Goal: Browse casually: Explore the website without a specific task or goal

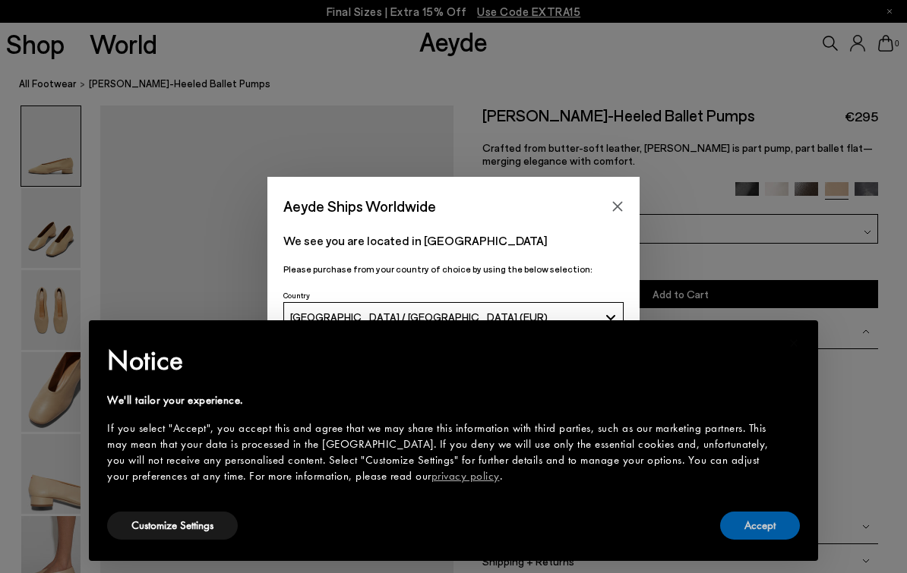
drag, startPoint x: 742, startPoint y: 526, endPoint x: 582, endPoint y: 352, distance: 236.5
click at [742, 526] on button "Accept" at bounding box center [760, 526] width 80 height 28
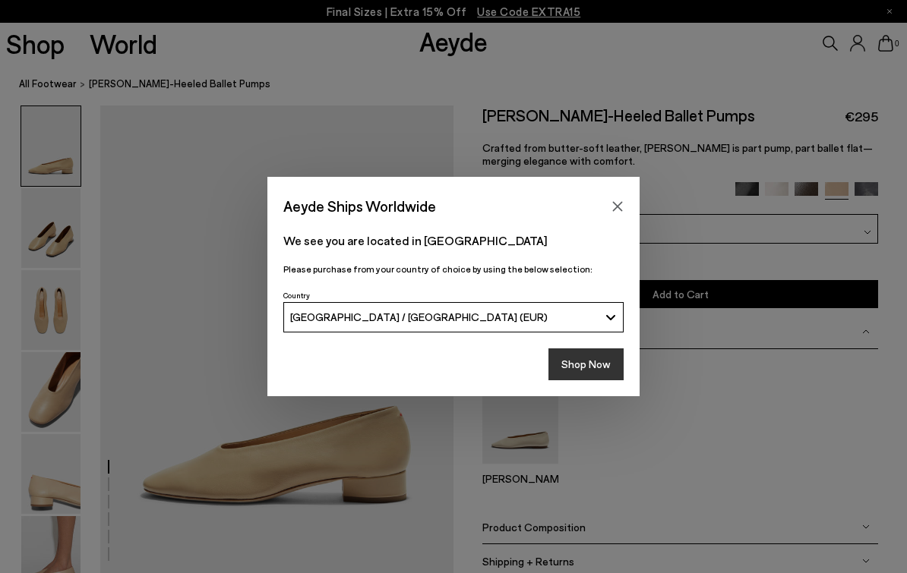
click at [578, 352] on button "Shop Now" at bounding box center [585, 365] width 75 height 32
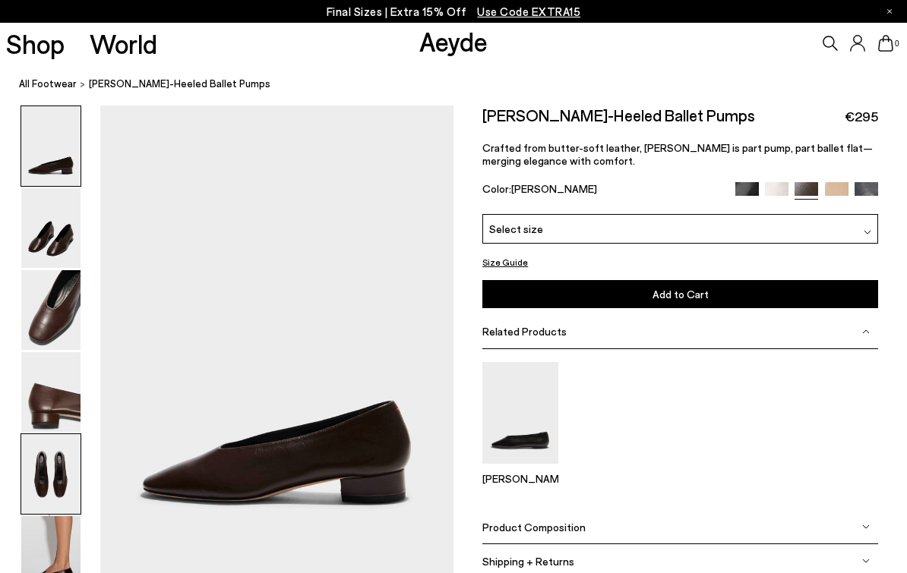
click at [30, 450] on img at bounding box center [50, 474] width 59 height 80
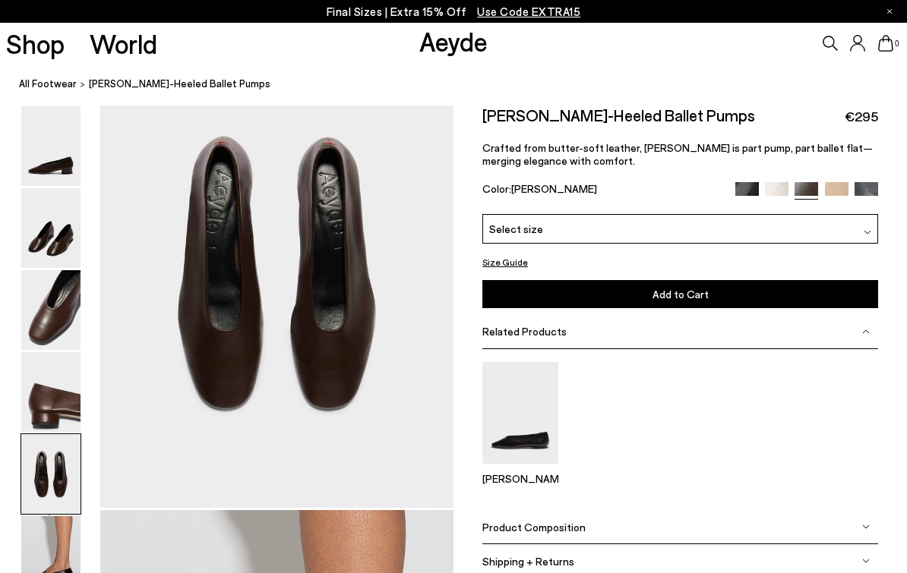
click at [27, 480] on img at bounding box center [50, 474] width 59 height 80
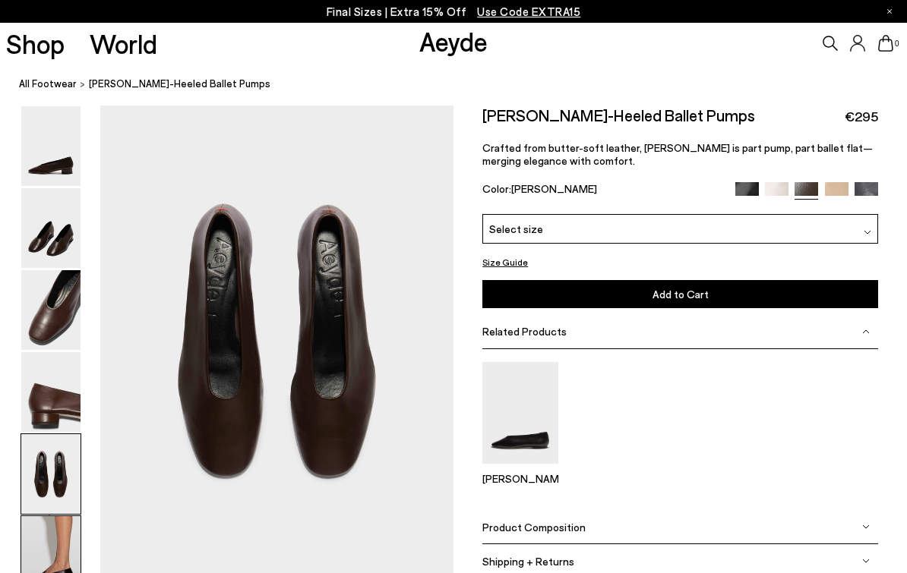
click at [31, 551] on img at bounding box center [50, 556] width 59 height 80
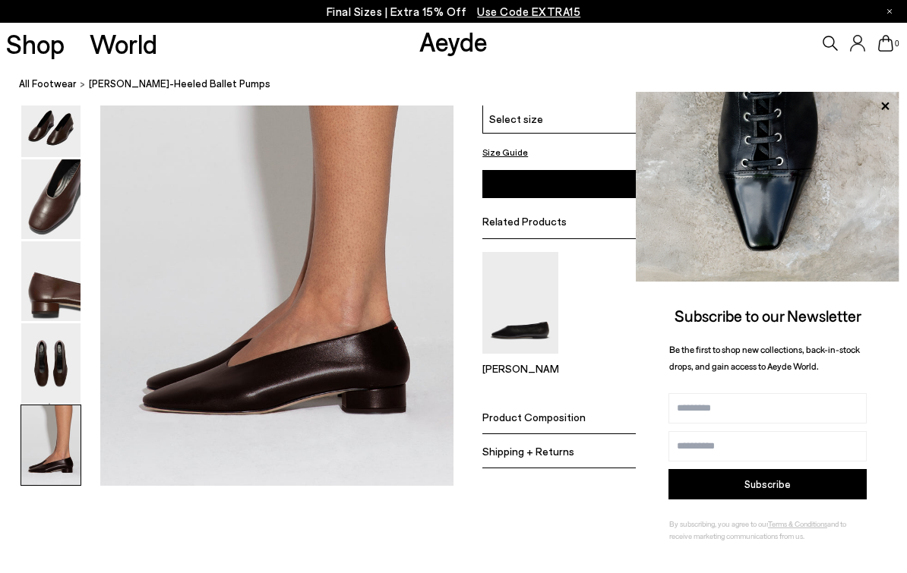
scroll to position [2569, 2]
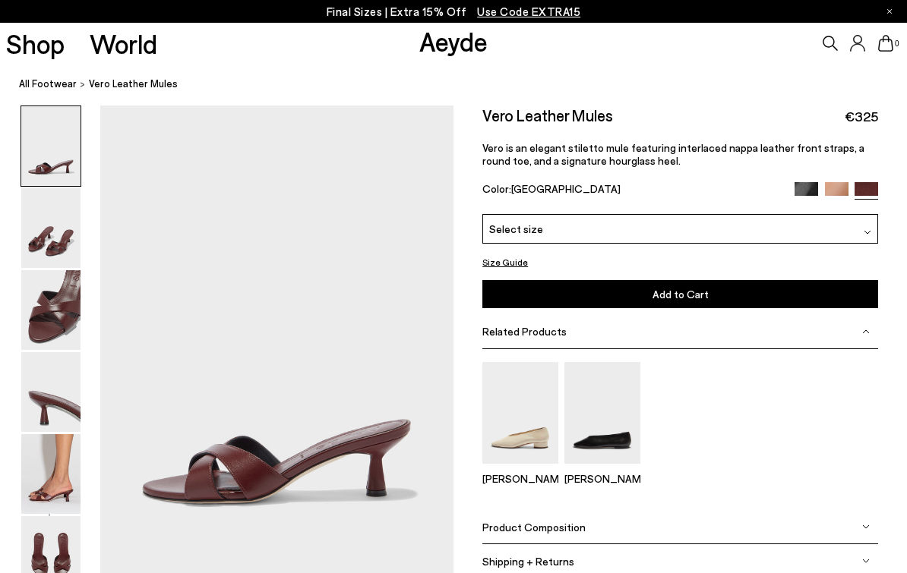
click at [609, 225] on div "Select size" at bounding box center [680, 229] width 396 height 30
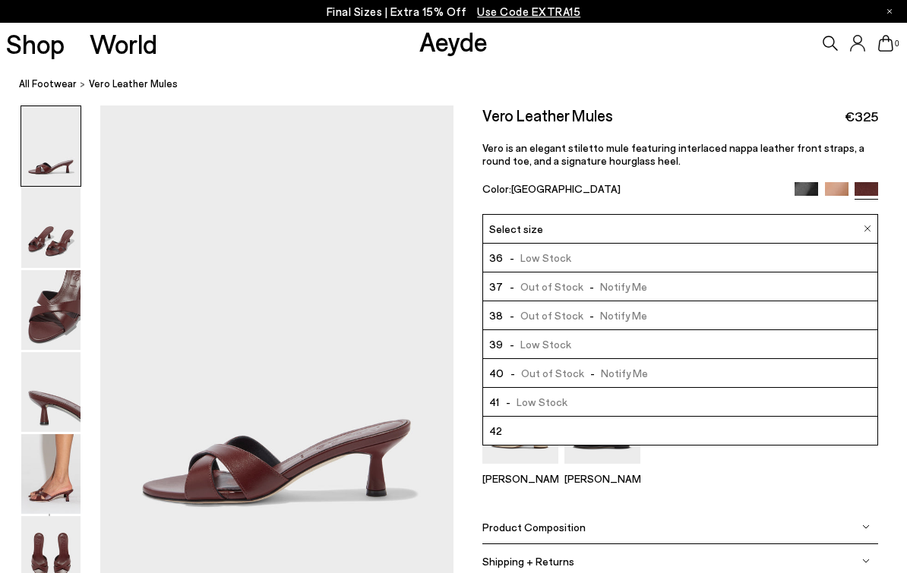
click at [608, 224] on div "Select size" at bounding box center [680, 229] width 396 height 30
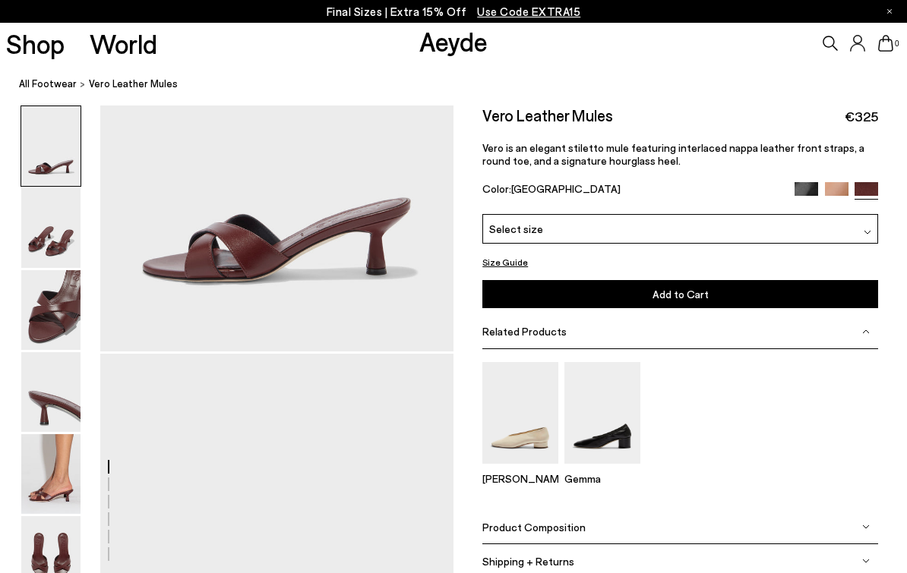
scroll to position [222, 0]
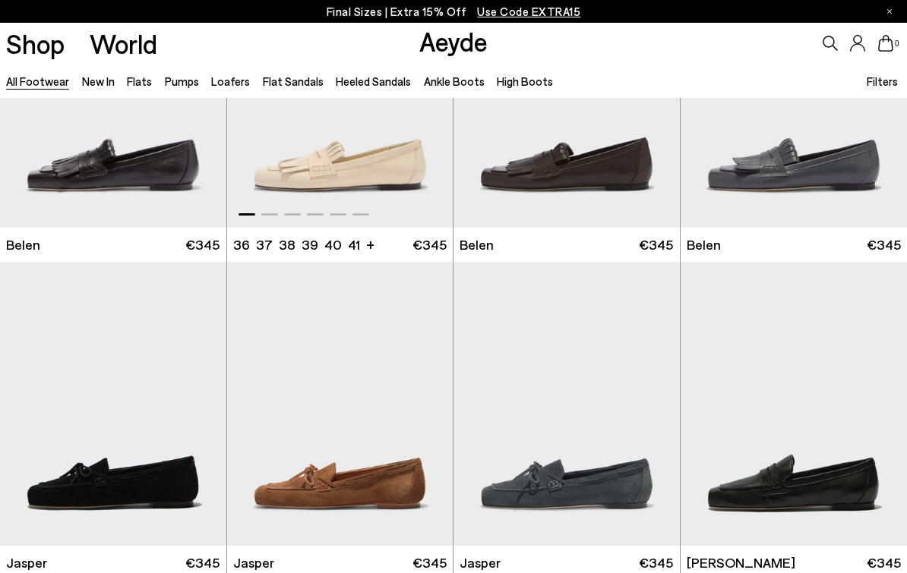
scroll to position [383, 0]
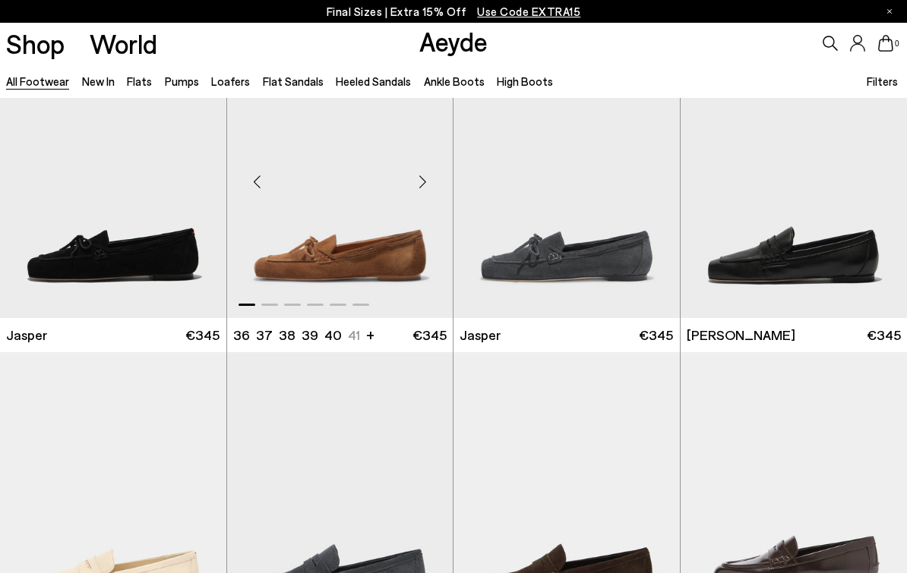
click at [374, 271] on img "1 / 6" at bounding box center [340, 176] width 226 height 284
